Goal: Share content: Share content

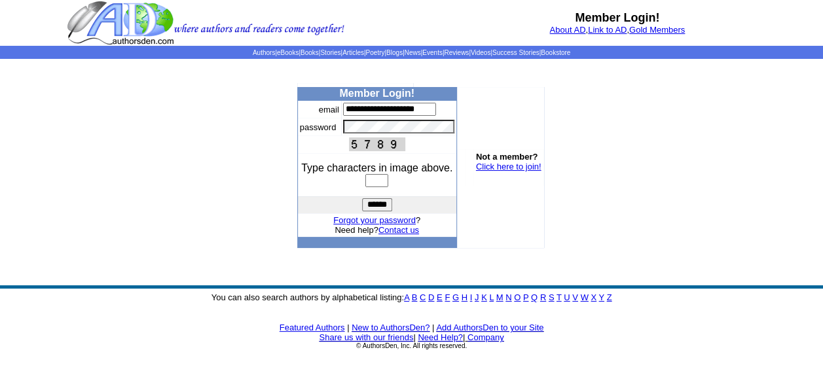
type input "**********"
click at [380, 186] on input "text" at bounding box center [376, 180] width 23 height 13
type input "****"
click at [371, 206] on input "******" at bounding box center [377, 204] width 30 height 13
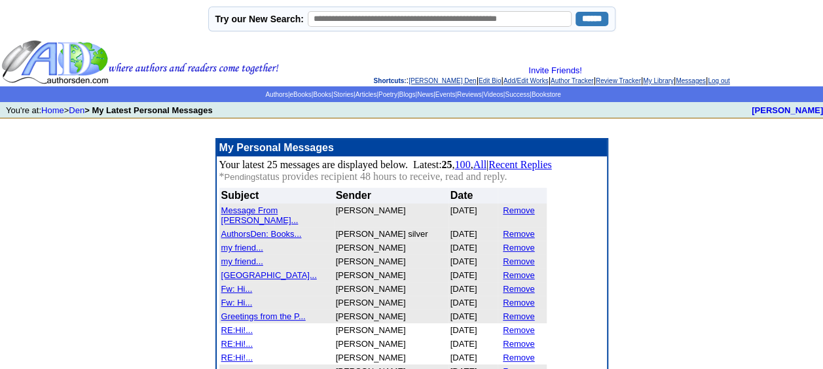
click at [280, 229] on font "AuthorsDen: Books..." at bounding box center [261, 234] width 81 height 10
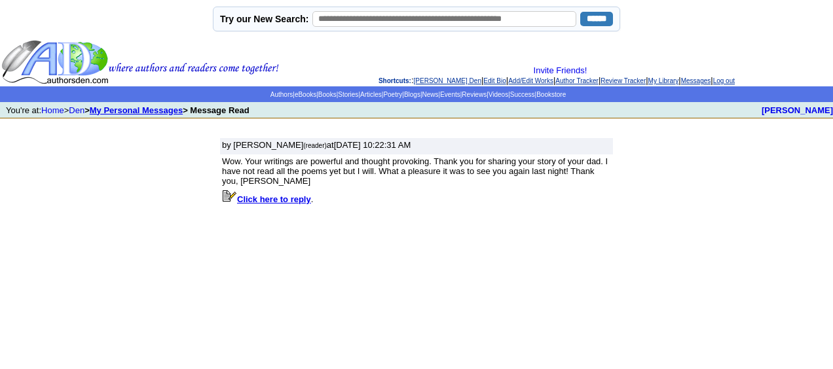
click at [163, 109] on link "My Personal Messages" at bounding box center [136, 110] width 93 height 10
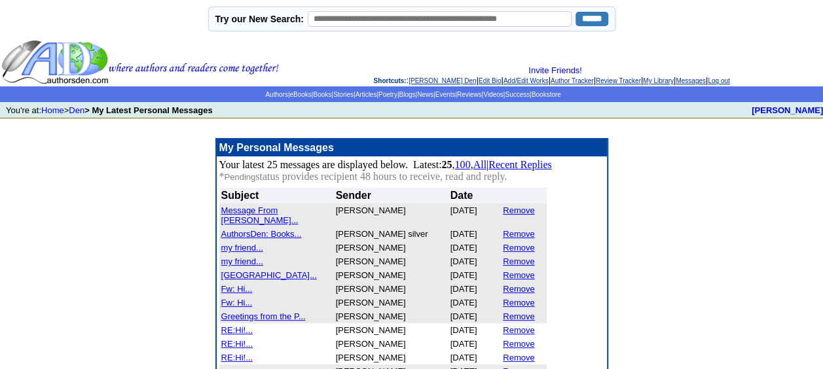
click at [283, 209] on font "Message From Stephan..." at bounding box center [259, 216] width 77 height 20
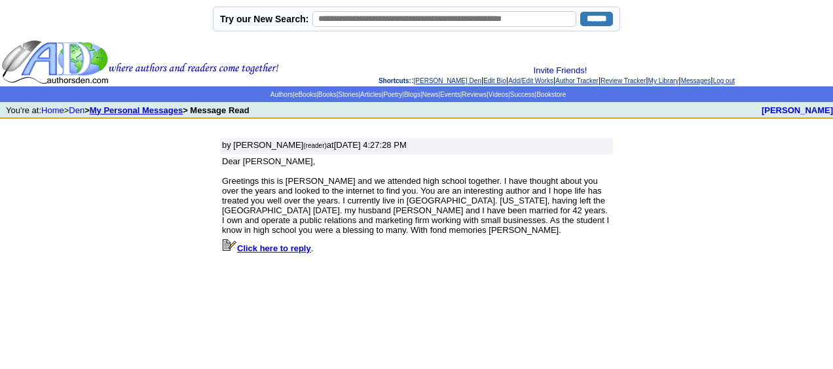
click at [145, 108] on link "My Personal Messages" at bounding box center [136, 110] width 93 height 10
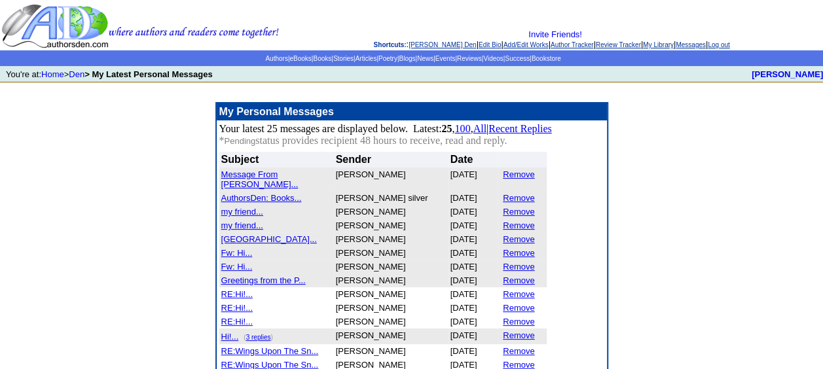
scroll to position [65, 0]
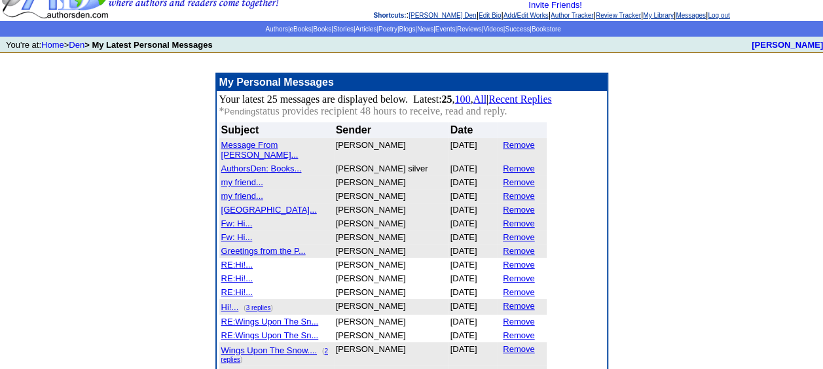
click at [257, 205] on font "[GEOGRAPHIC_DATA]..." at bounding box center [269, 210] width 96 height 10
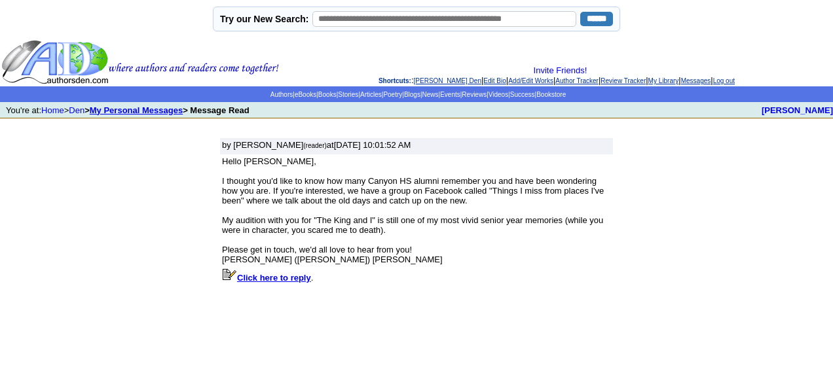
click at [126, 109] on link "My Personal Messages" at bounding box center [136, 110] width 93 height 10
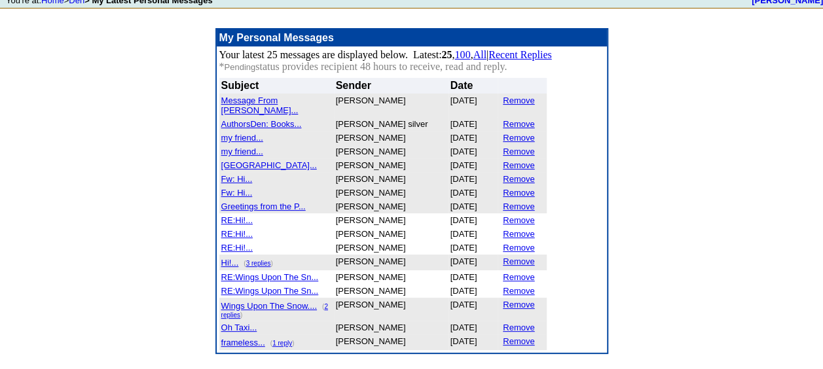
scroll to position [131, 0]
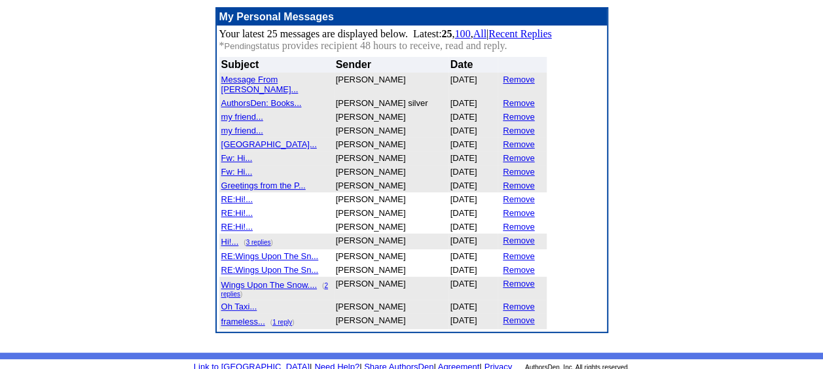
click at [242, 153] on font "Fw: Hi..." at bounding box center [236, 158] width 31 height 10
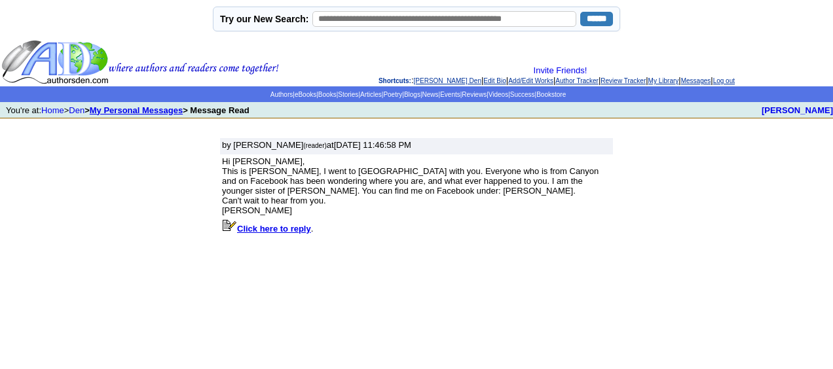
click at [148, 111] on link "My Personal Messages" at bounding box center [136, 110] width 93 height 10
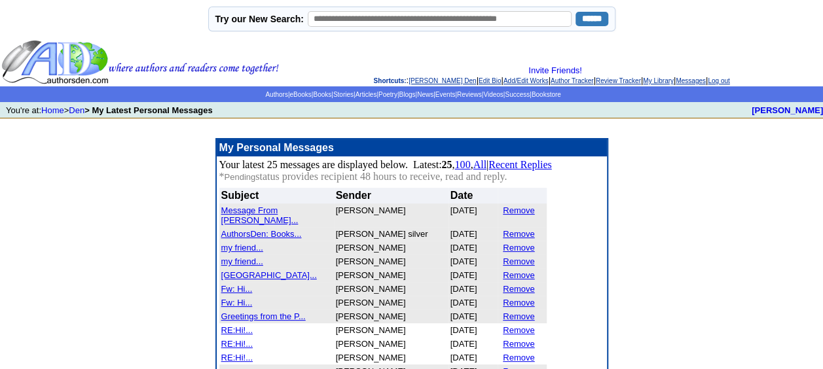
click at [242, 298] on font "Fw: Hi..." at bounding box center [236, 303] width 31 height 10
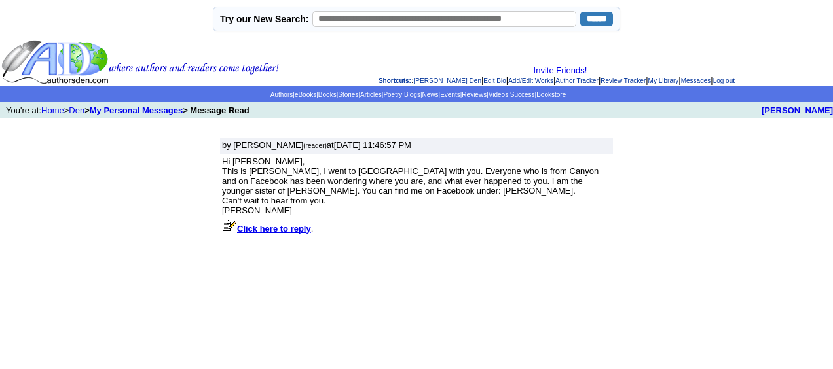
click at [149, 109] on link "My Personal Messages" at bounding box center [136, 110] width 93 height 10
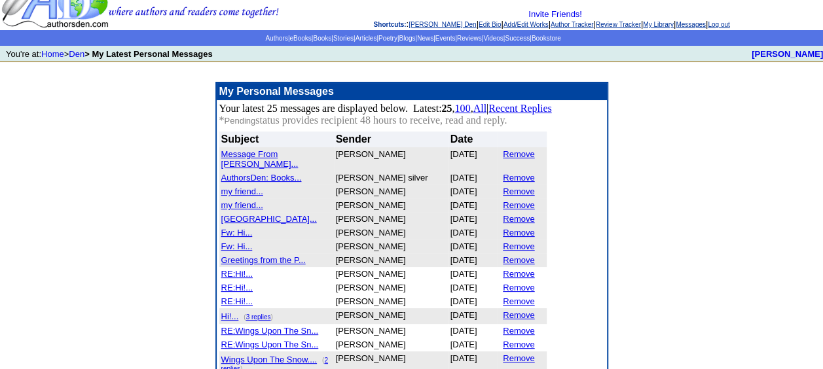
scroll to position [131, 0]
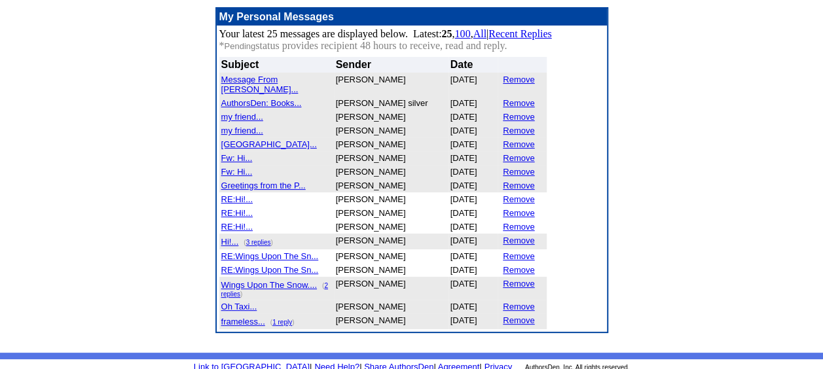
click at [263, 182] on font "Greetings from the P..." at bounding box center [263, 186] width 84 height 10
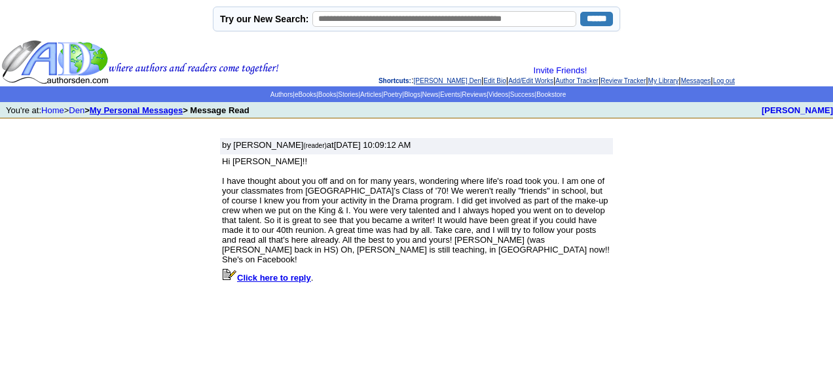
click at [140, 109] on link "My Personal Messages" at bounding box center [136, 110] width 93 height 10
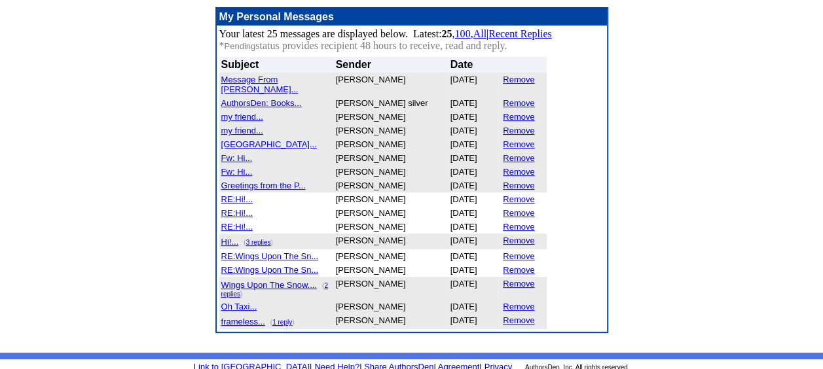
scroll to position [132, 0]
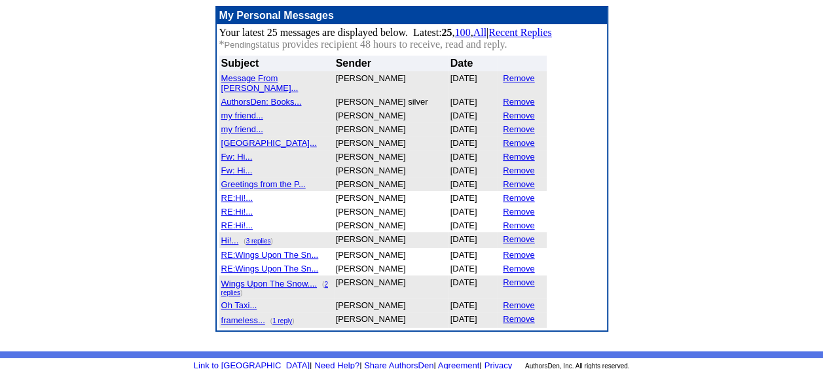
click at [229, 236] on font "Hi!..." at bounding box center [230, 241] width 18 height 10
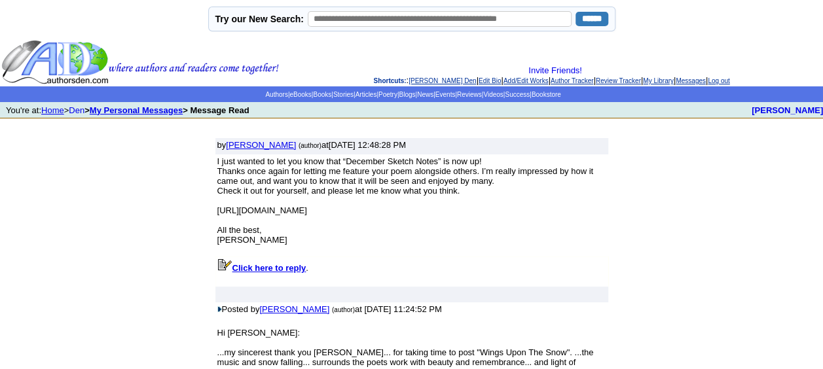
click at [58, 111] on link "Home" at bounding box center [52, 110] width 23 height 10
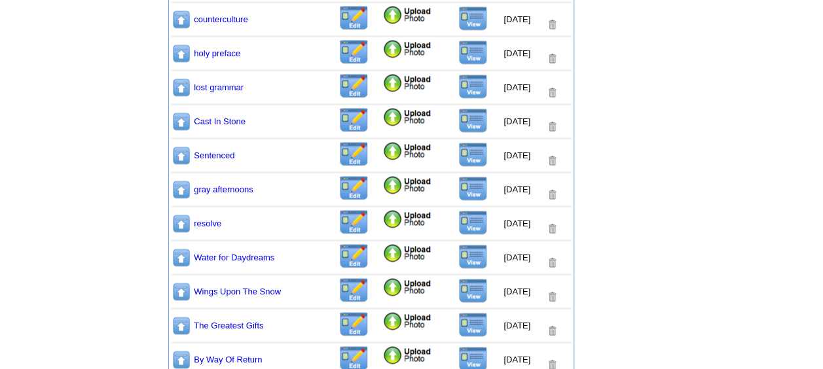
scroll to position [786, 0]
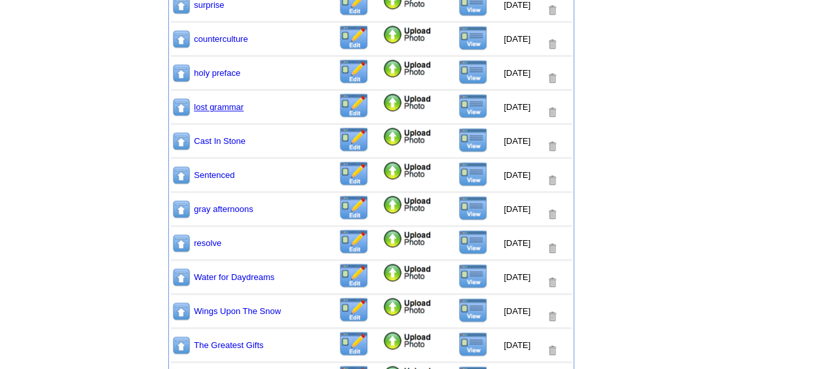
click at [240, 111] on link "lost grammar" at bounding box center [219, 107] width 50 height 10
click at [462, 108] on img at bounding box center [472, 106] width 29 height 25
click at [467, 103] on img at bounding box center [472, 106] width 29 height 25
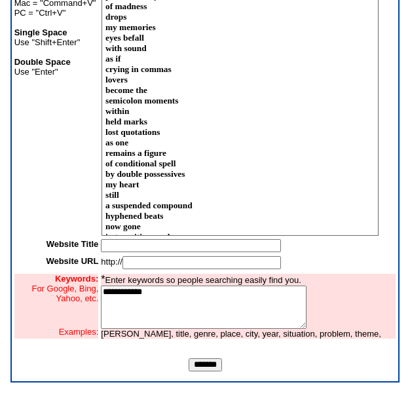
scroll to position [152, 0]
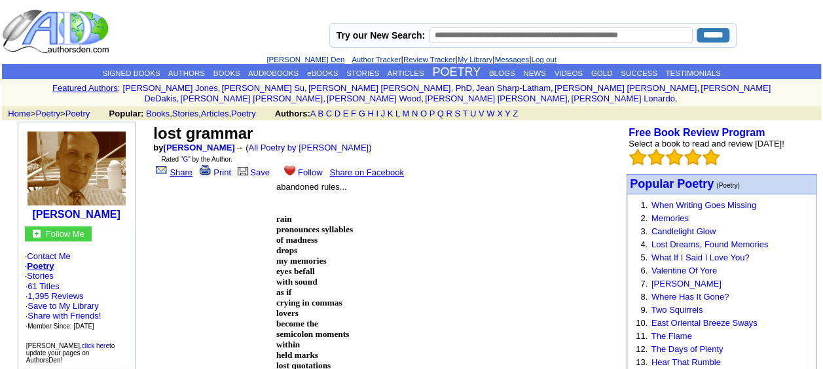
click at [177, 168] on link "Share" at bounding box center [172, 173] width 39 height 10
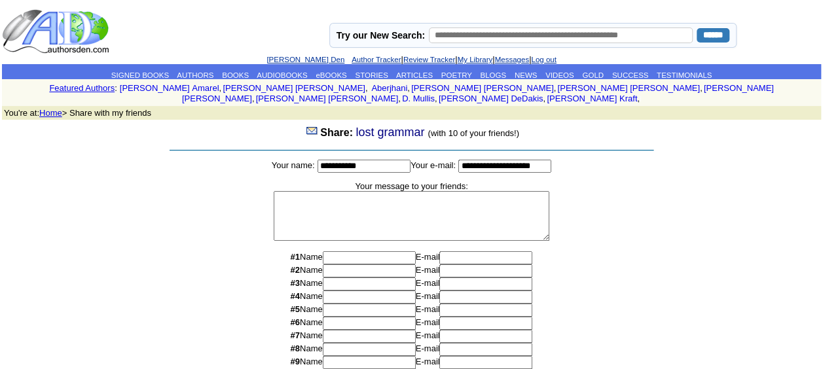
click at [335, 253] on input at bounding box center [369, 257] width 93 height 13
click at [316, 207] on textarea at bounding box center [412, 216] width 276 height 50
click at [340, 251] on input "**" at bounding box center [369, 257] width 93 height 13
type input "*"
click at [287, 59] on link "John W Leko's Den" at bounding box center [305, 60] width 78 height 8
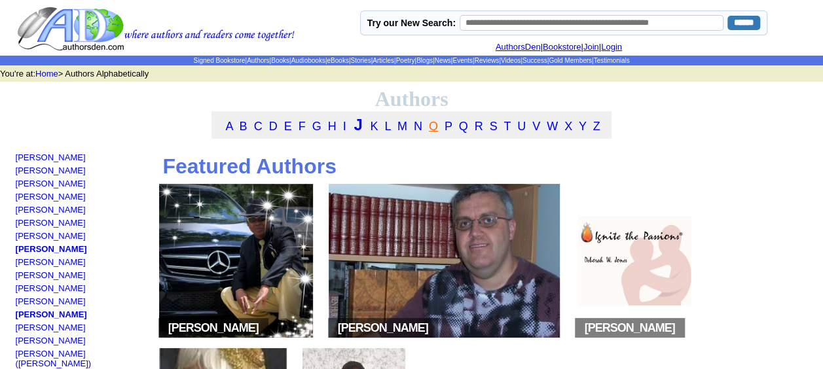
click at [433, 131] on link "O" at bounding box center [433, 126] width 9 height 13
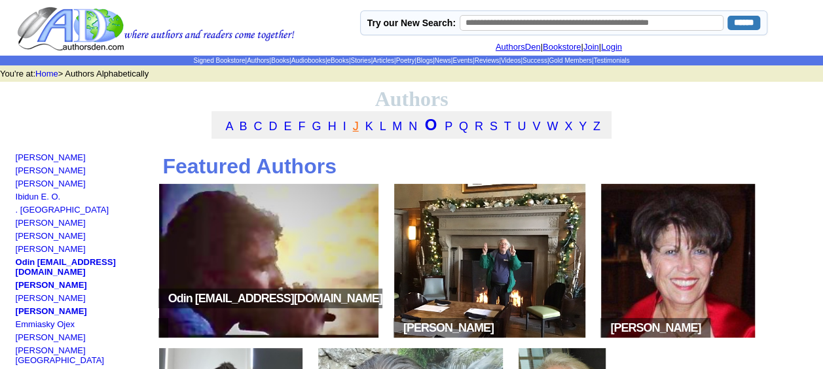
click at [354, 131] on link "J" at bounding box center [356, 126] width 6 height 13
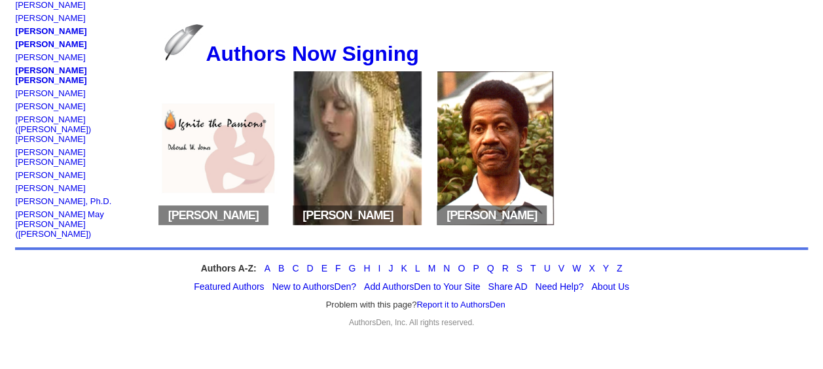
scroll to position [523, 0]
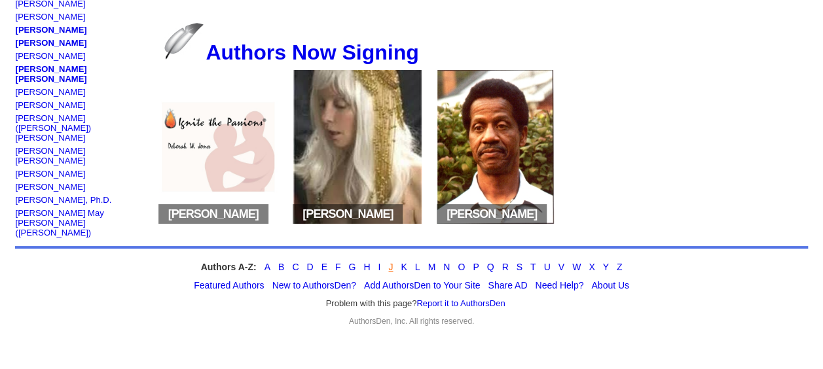
click at [390, 265] on link "J" at bounding box center [390, 267] width 5 height 10
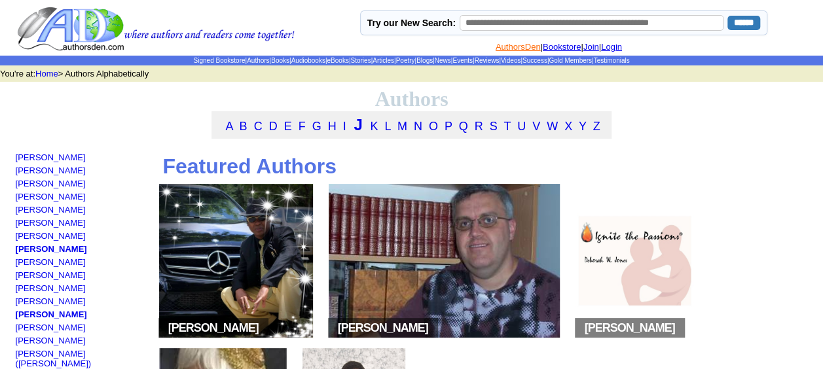
click at [498, 45] on link "AuthorsDen" at bounding box center [518, 47] width 45 height 10
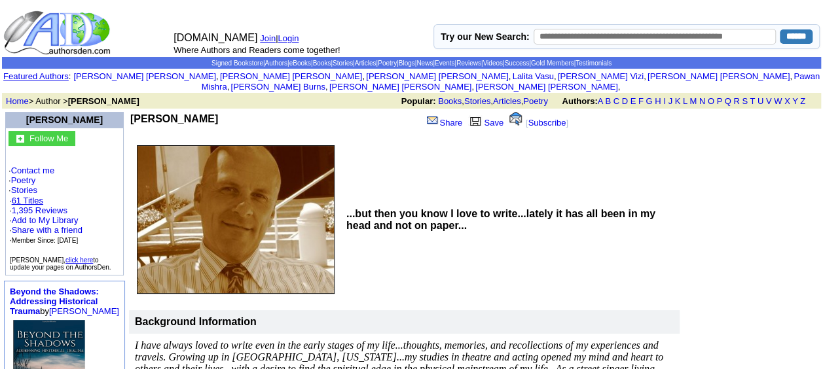
click at [29, 196] on link "61 Titles" at bounding box center [27, 201] width 31 height 10
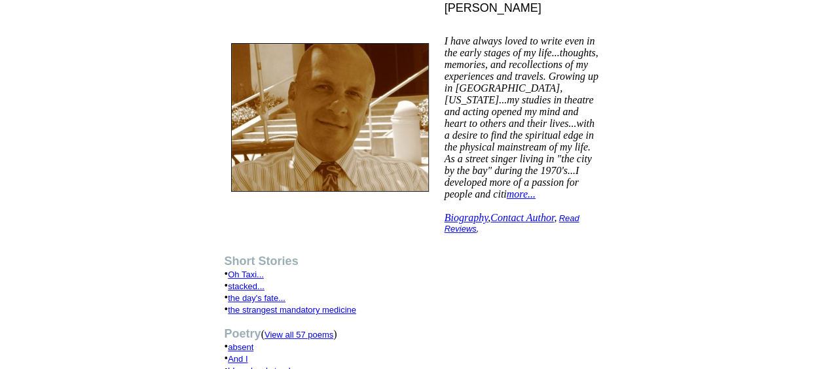
scroll to position [262, 0]
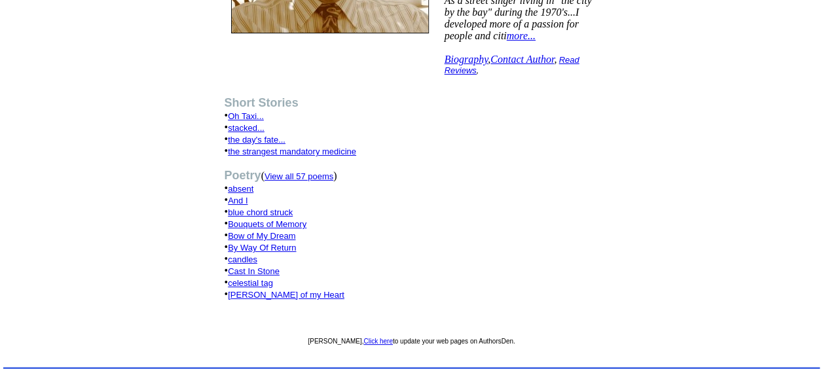
click at [311, 181] on font "View all 57 poems" at bounding box center [299, 177] width 69 height 10
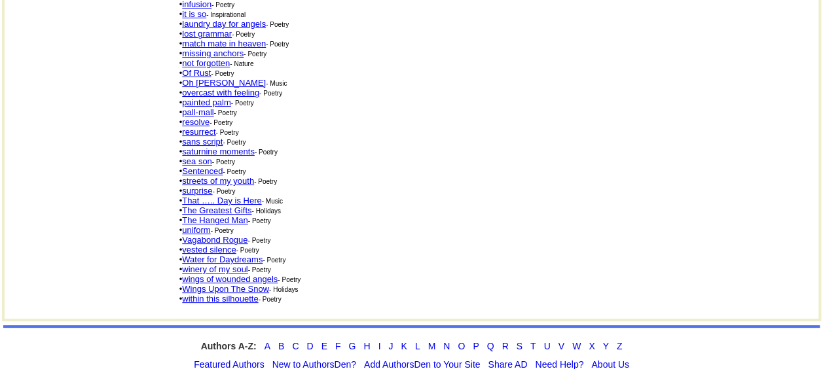
scroll to position [437, 0]
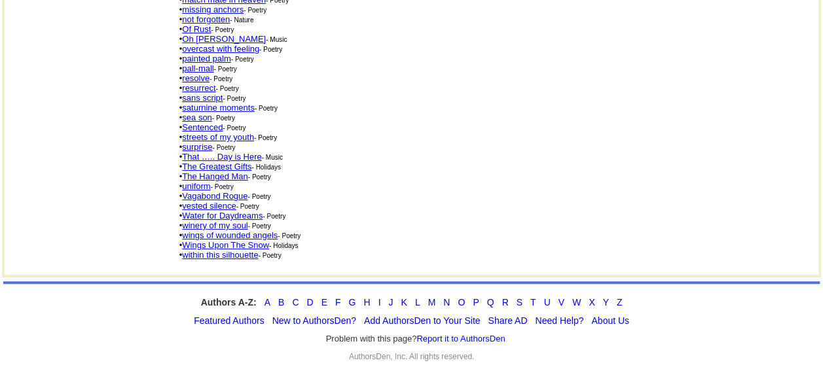
click at [204, 181] on link "uniform" at bounding box center [196, 186] width 28 height 10
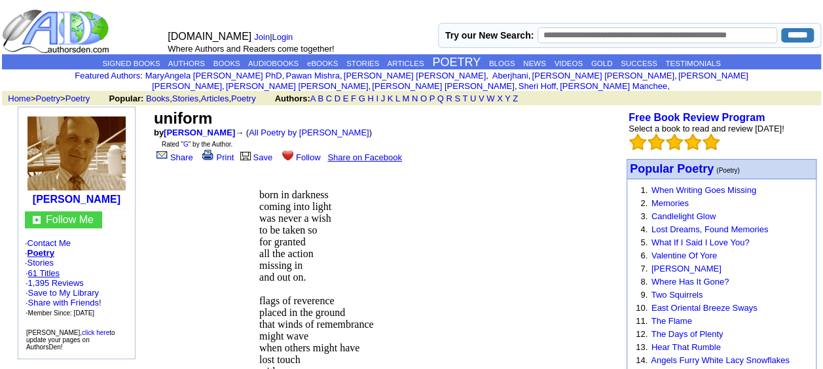
click at [54, 268] on link "61 Titles" at bounding box center [43, 273] width 31 height 10
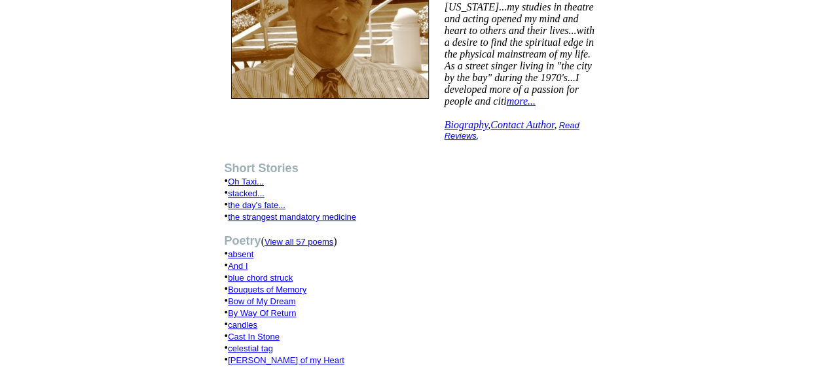
scroll to position [327, 0]
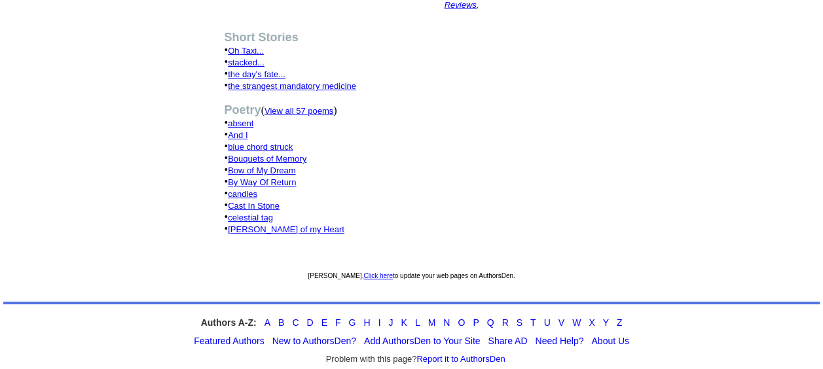
click at [307, 116] on font "View all 57 poems" at bounding box center [299, 111] width 69 height 10
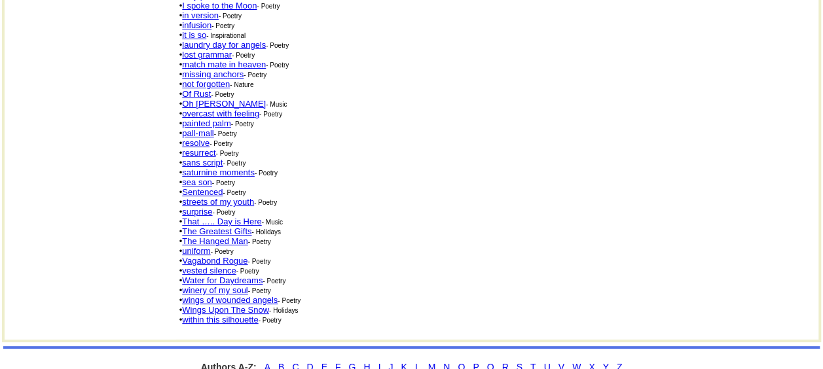
scroll to position [393, 0]
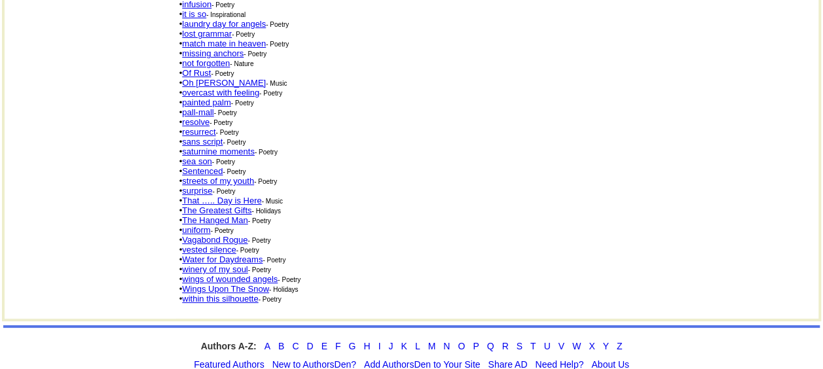
click at [321, 249] on td "All Poetry by John W Leko: sort alphabetically , sort by date , sort by categor…" at bounding box center [486, 10] width 621 height 615
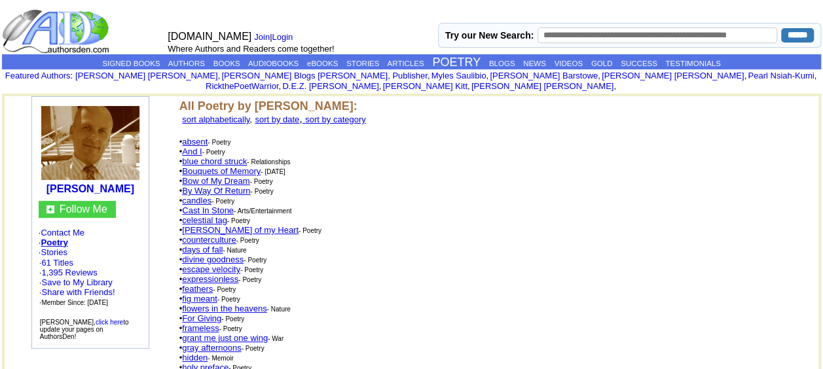
scroll to position [0, 0]
click at [103, 151] on img at bounding box center [90, 143] width 98 height 74
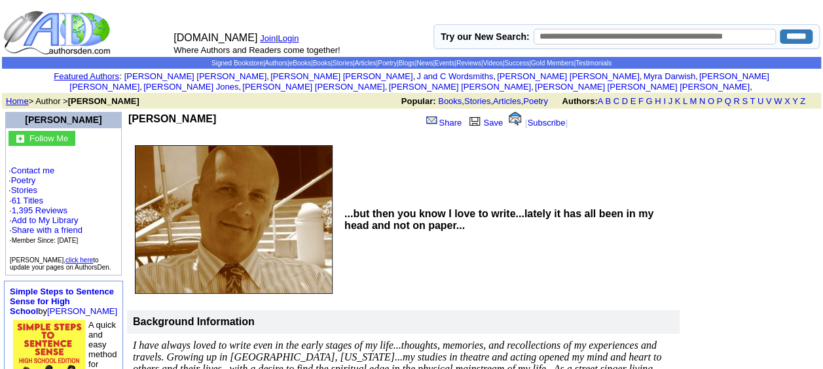
click at [18, 96] on link "Home" at bounding box center [17, 101] width 23 height 10
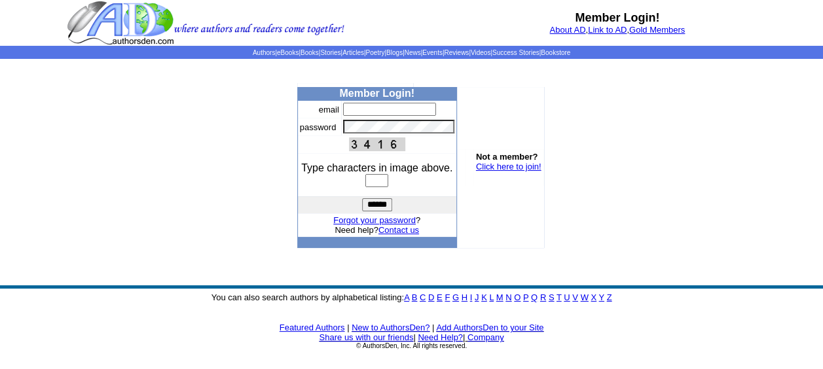
click at [371, 110] on input "text" at bounding box center [389, 109] width 93 height 13
click at [419, 111] on input "**********" at bounding box center [389, 109] width 93 height 13
type input "**********"
click at [373, 185] on input "text" at bounding box center [376, 180] width 23 height 13
type input "****"
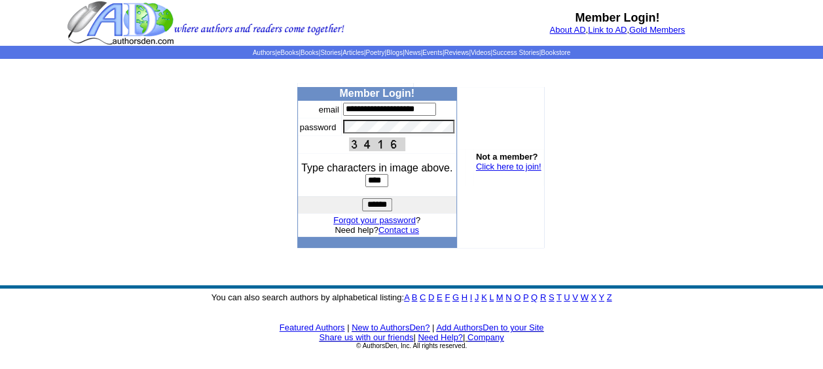
click at [378, 204] on input "******" at bounding box center [377, 204] width 30 height 13
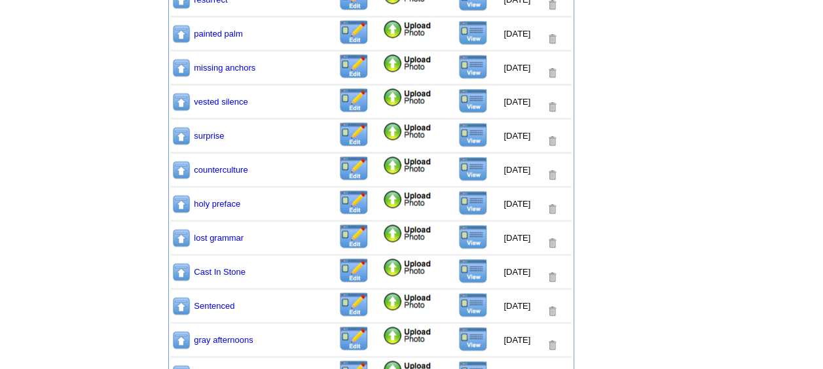
scroll to position [720, 0]
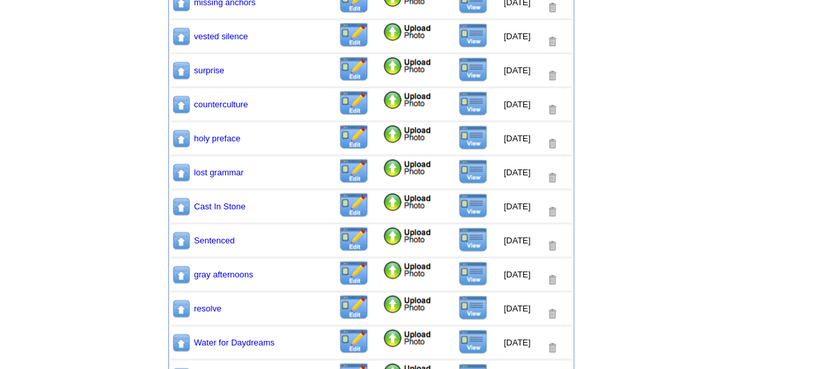
click at [458, 175] on img at bounding box center [472, 171] width 29 height 25
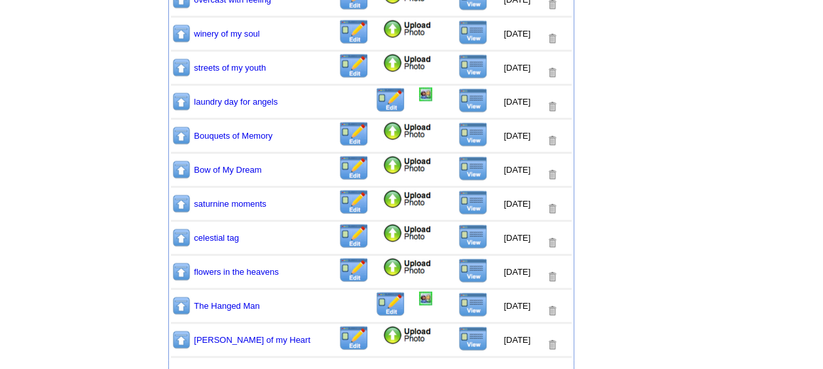
scroll to position [1552, 0]
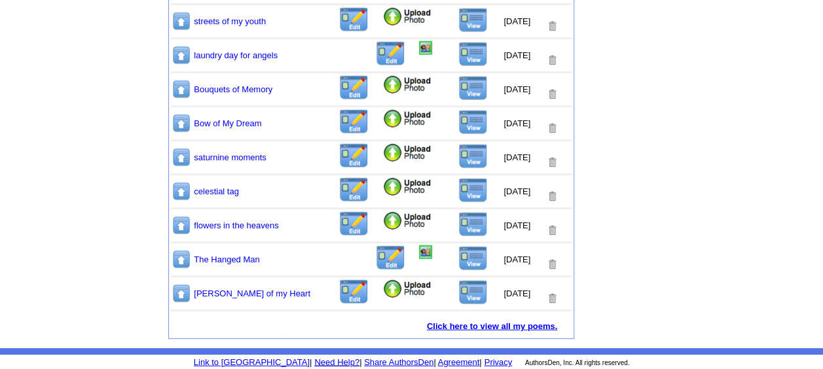
click at [513, 330] on link "Click here to view all my poems." at bounding box center [492, 326] width 130 height 10
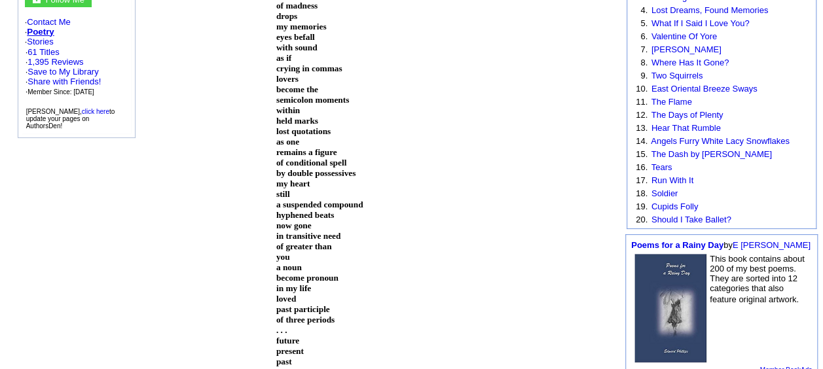
scroll to position [65, 0]
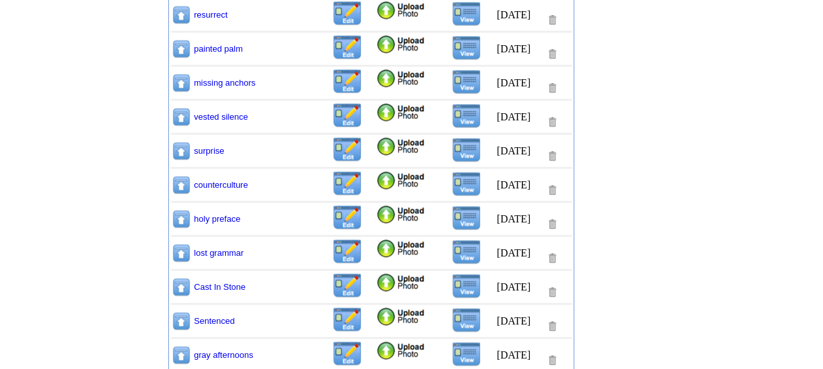
scroll to position [655, 0]
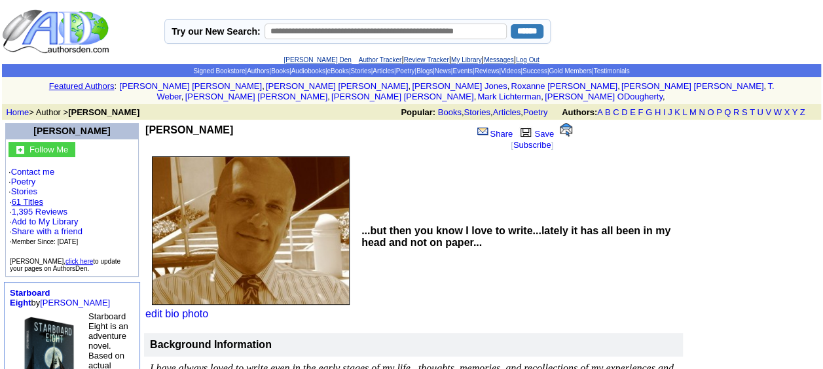
click at [27, 197] on link "61 Titles" at bounding box center [27, 202] width 31 height 10
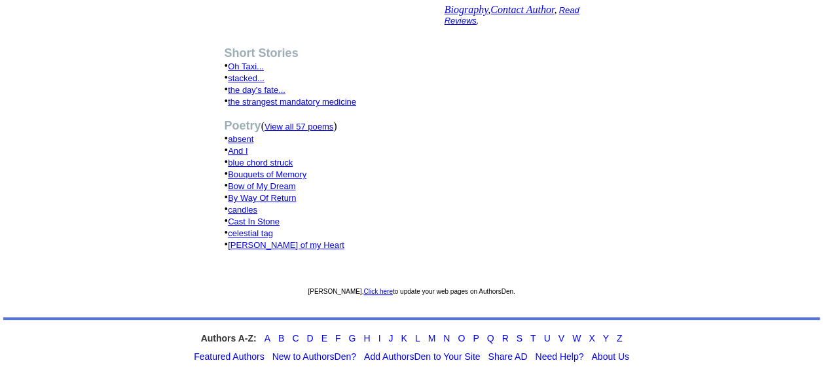
scroll to position [327, 0]
click at [310, 131] on font "View all 57 poems" at bounding box center [299, 126] width 69 height 10
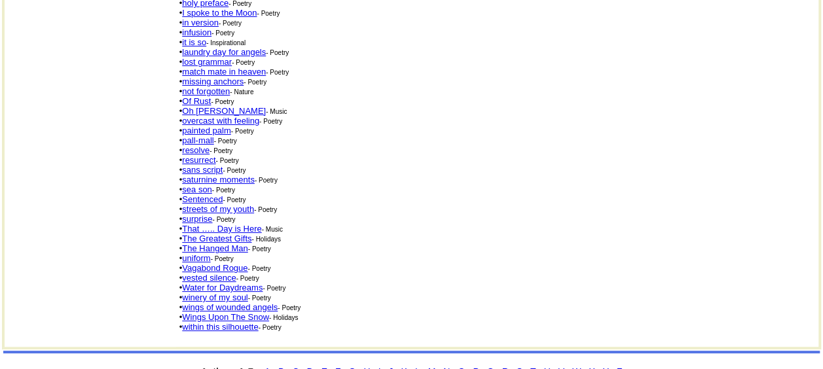
scroll to position [393, 0]
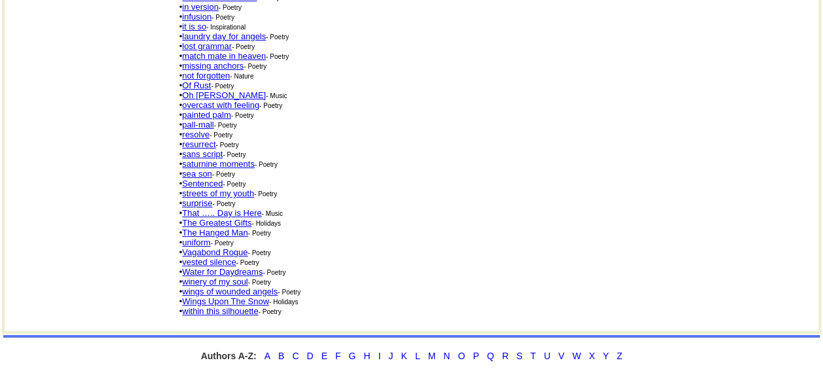
click at [208, 41] on link "lost grammar" at bounding box center [207, 46] width 50 height 10
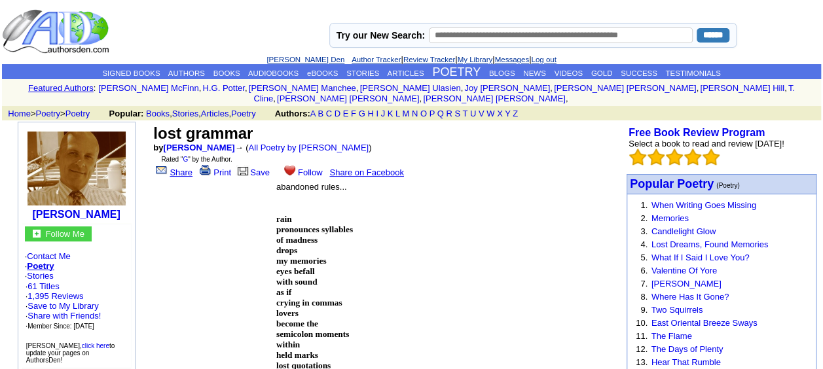
click at [183, 168] on link "Share" at bounding box center [172, 173] width 39 height 10
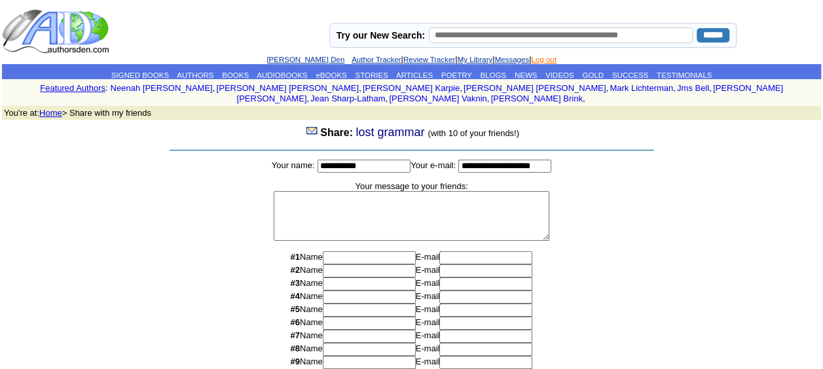
click at [555, 60] on link "Log out" at bounding box center [543, 60] width 25 height 8
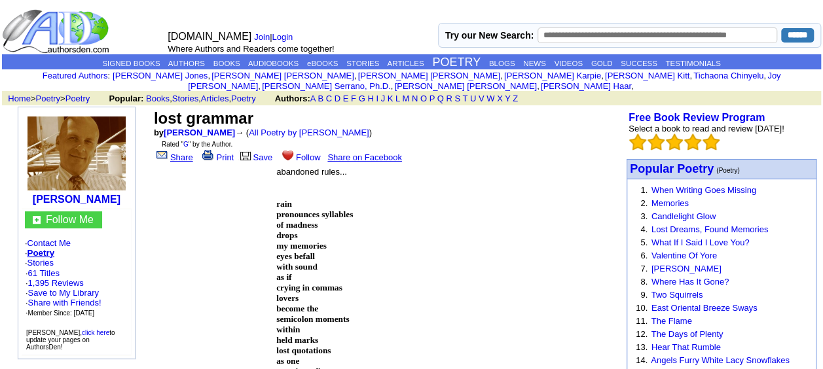
click at [176, 153] on link "Share" at bounding box center [173, 158] width 39 height 10
